Goal: Obtain resource: Obtain resource

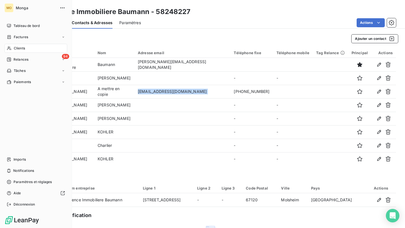
click at [7, 44] on div "Clients" at bounding box center [35, 48] width 63 height 9
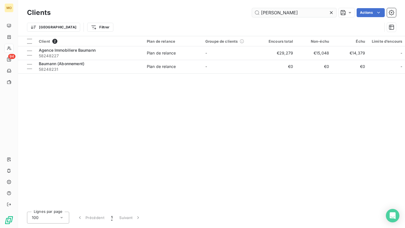
click at [276, 15] on input "[PERSON_NAME]" at bounding box center [294, 12] width 84 height 9
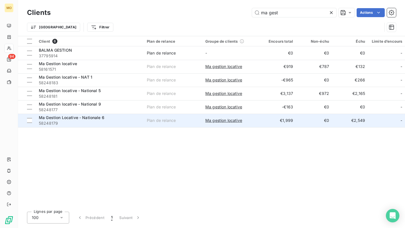
type input "ma gest"
click at [115, 117] on div "Ma Gestion Locative - Nationale 6" at bounding box center [89, 118] width 101 height 6
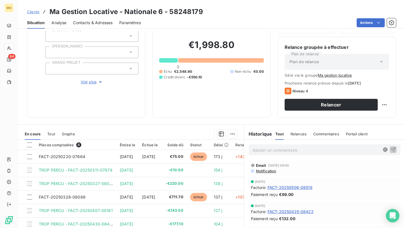
scroll to position [42, 0]
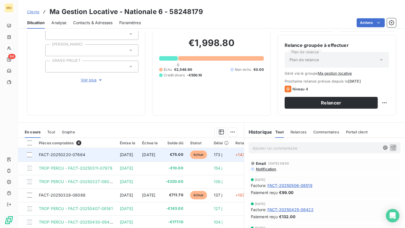
click at [183, 155] on span "€75.00" at bounding box center [173, 155] width 19 height 6
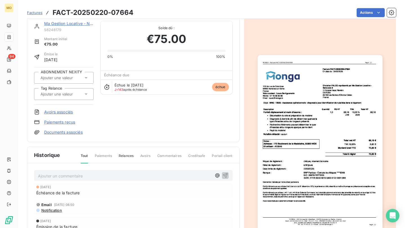
scroll to position [9, 0]
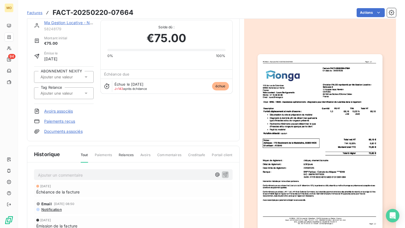
click at [200, 172] on p "Ajouter un commentaire ﻿" at bounding box center [125, 175] width 174 height 7
click at [223, 174] on icon "button" at bounding box center [225, 174] width 5 height 5
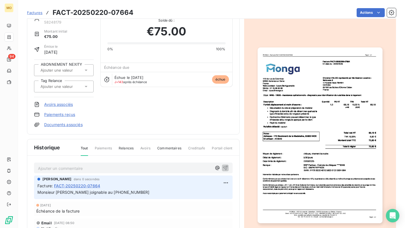
scroll to position [18, 0]
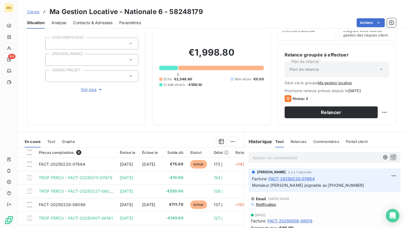
scroll to position [66, 0]
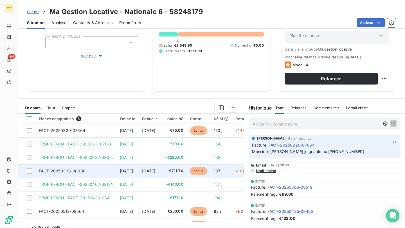
click at [183, 169] on span "€711.70" at bounding box center [173, 171] width 19 height 6
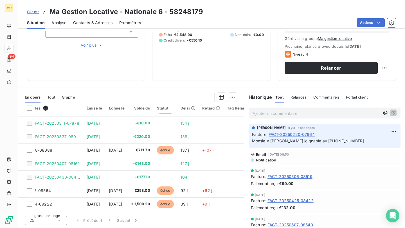
scroll to position [12, 0]
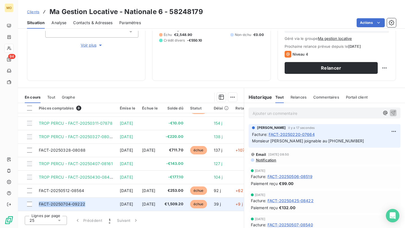
copy tr "FACT-20250704-09222"
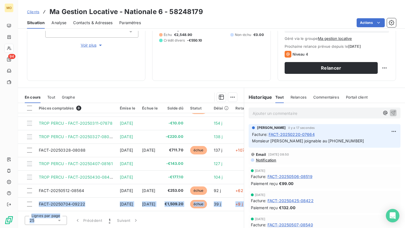
click at [83, 219] on div "Pièces comptables 8 Émise le Échue le Solde dû Statut Délai Retard Tag Relance …" at bounding box center [131, 165] width 226 height 125
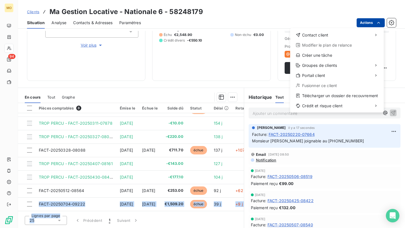
click at [364, 21] on html "MO 94 Clients Ma Gestion Locative - Nationale 6 - 58248179 Situation Analyse Co…" at bounding box center [202, 114] width 405 height 228
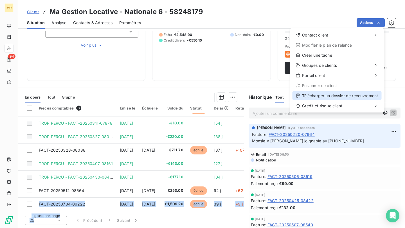
click at [325, 95] on div "Télécharger un dossier de recouvrement" at bounding box center [336, 95] width 89 height 9
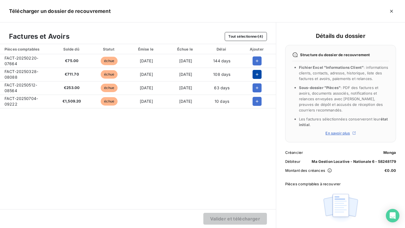
click at [254, 73] on icon "button" at bounding box center [257, 75] width 6 height 6
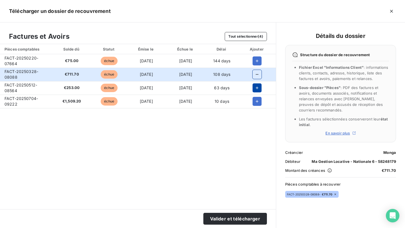
click at [254, 90] on icon "button" at bounding box center [257, 88] width 6 height 6
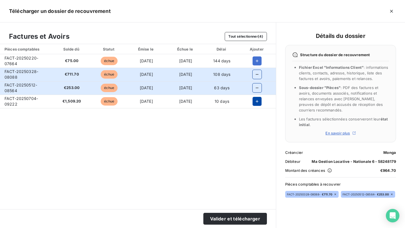
click at [254, 102] on icon "button" at bounding box center [257, 102] width 6 height 6
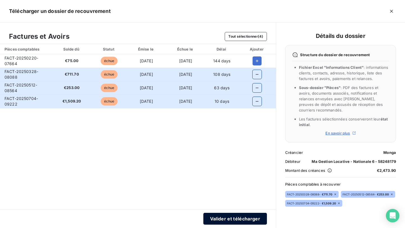
click at [214, 217] on button "Valider et télécharger" at bounding box center [235, 219] width 64 height 12
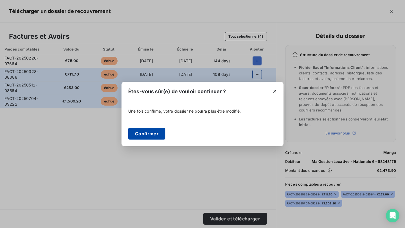
click at [148, 133] on button "Confirmer" at bounding box center [146, 134] width 37 height 12
